Goal: Check status: Check status

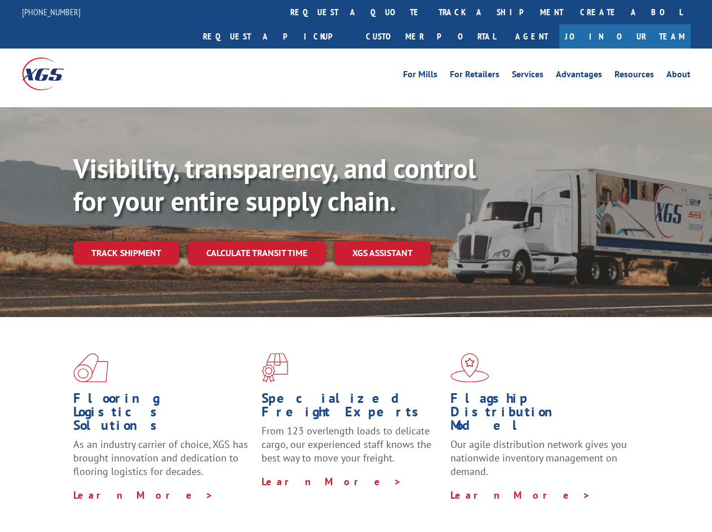
click at [356, 266] on div "Visibility, transparency, and control for your entire supply chain. Track shipm…" at bounding box center [392, 230] width 639 height 157
click at [430, 12] on link "track a shipment" at bounding box center [501, 12] width 142 height 24
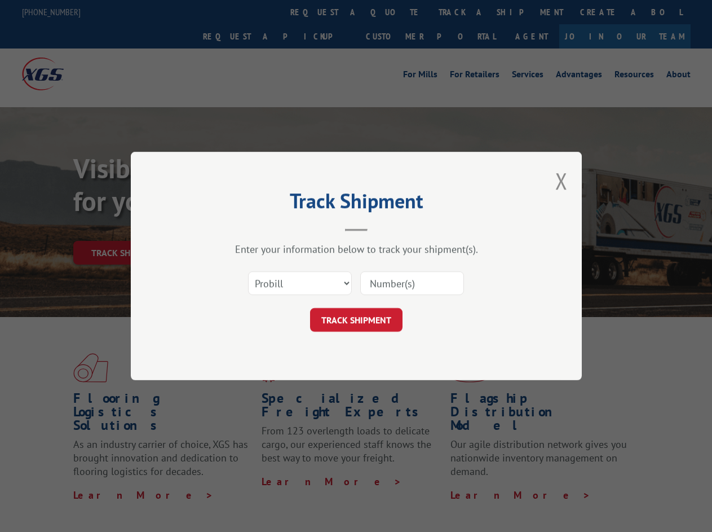
click at [394, 12] on div "Track Shipment Enter your information below to track your shipment(s). Select c…" at bounding box center [356, 266] width 712 height 532
click at [464, 12] on div "Track Shipment Enter your information below to track your shipment(s). Select c…" at bounding box center [356, 266] width 712 height 532
click at [126, 228] on div "Track Shipment Enter your information below to track your shipment(s). Select c…" at bounding box center [356, 266] width 712 height 532
click at [256, 228] on header "Track Shipment" at bounding box center [356, 212] width 338 height 38
click at [383, 228] on header "Track Shipment" at bounding box center [356, 212] width 338 height 38
